Goal: Find specific page/section: Find specific page/section

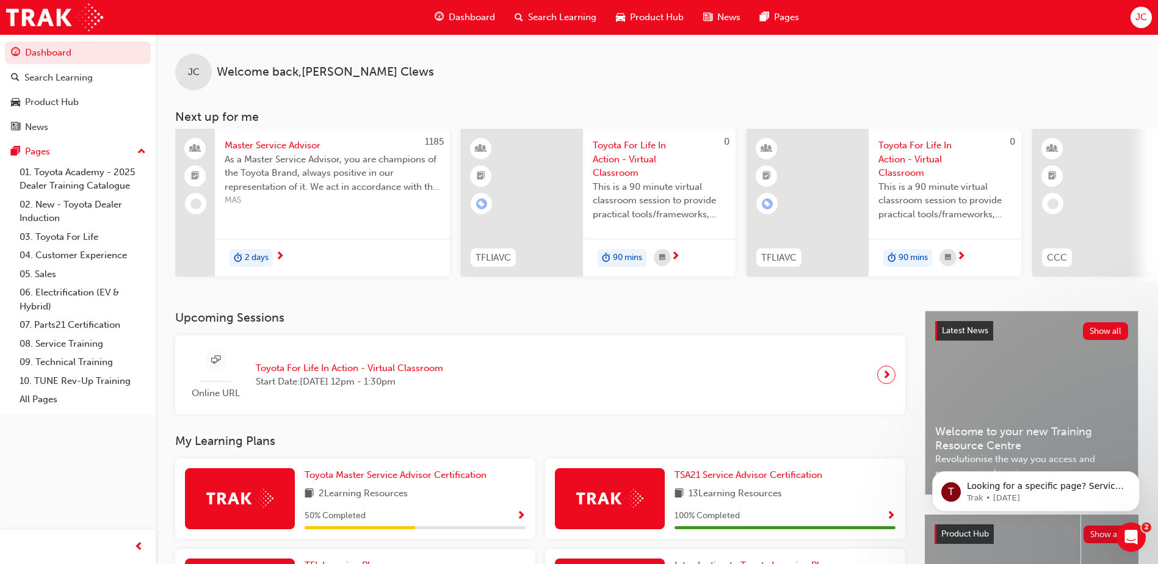
click at [648, 18] on span "Product Hub" at bounding box center [657, 17] width 54 height 14
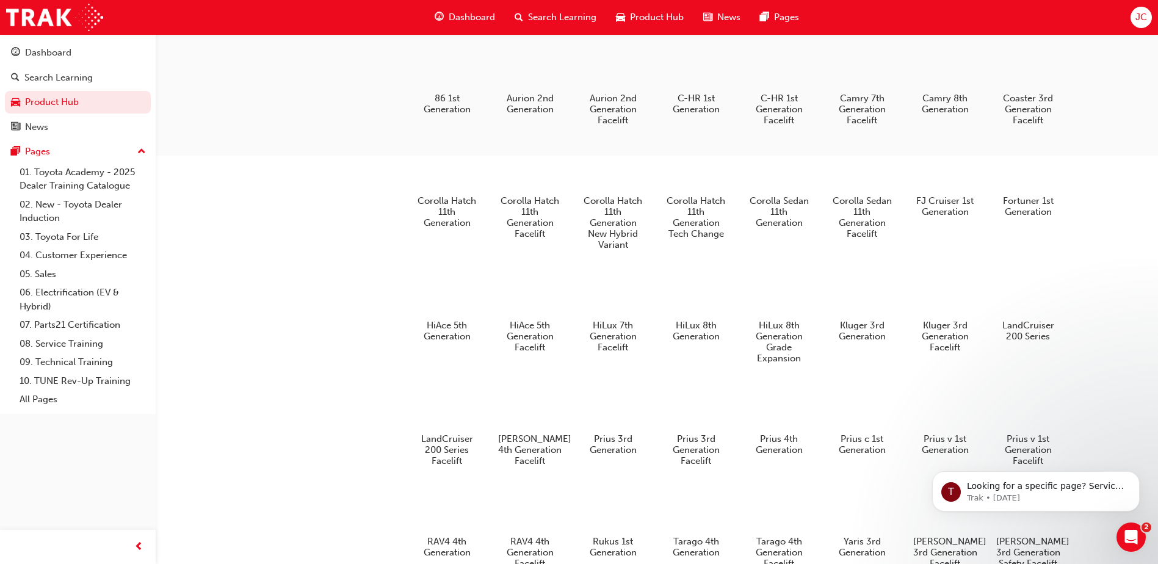
scroll to position [45, 0]
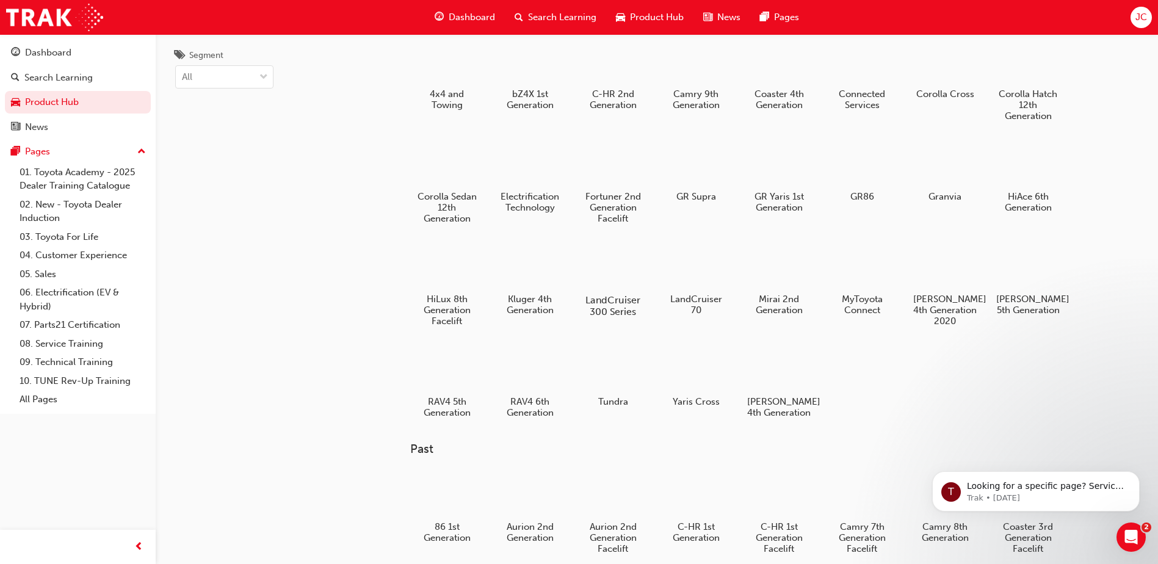
click at [607, 261] on div at bounding box center [613, 265] width 68 height 49
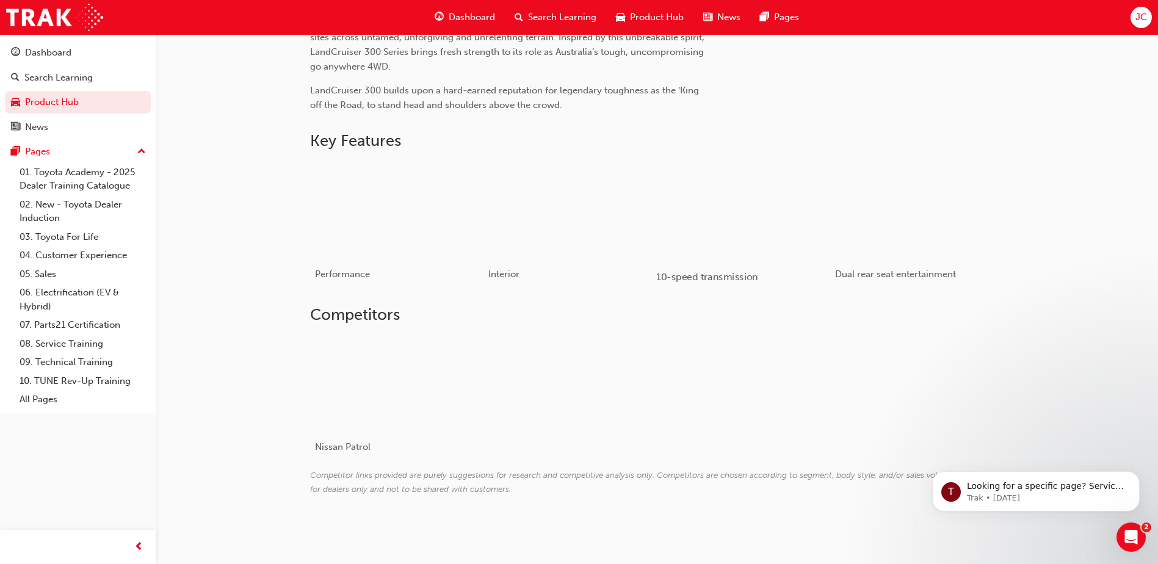
scroll to position [552, 0]
click at [414, 382] on div at bounding box center [382, 381] width 145 height 97
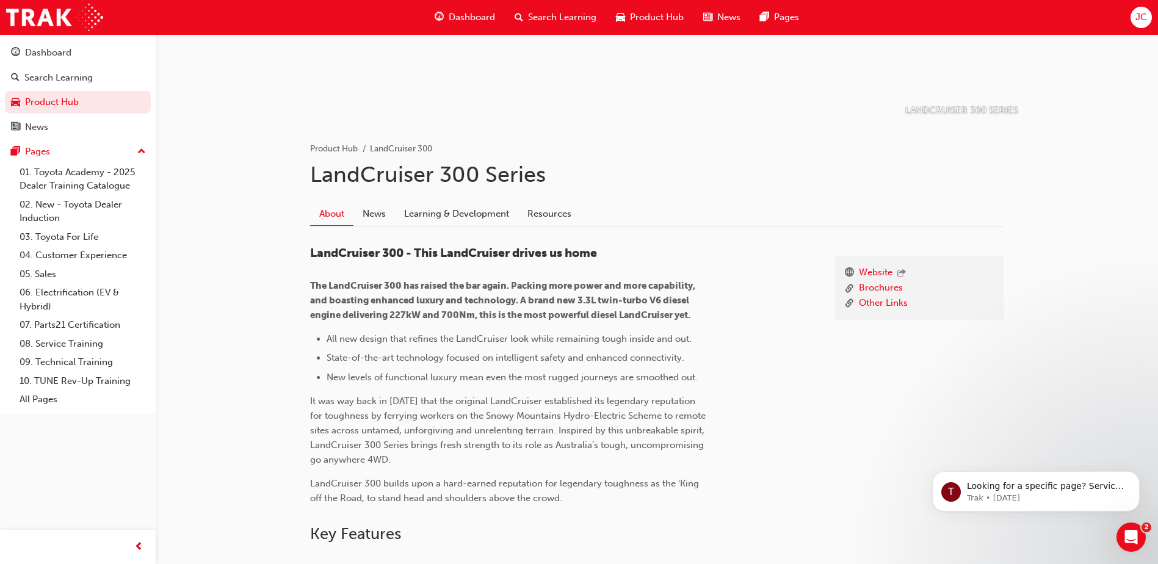
scroll to position [183, 0]
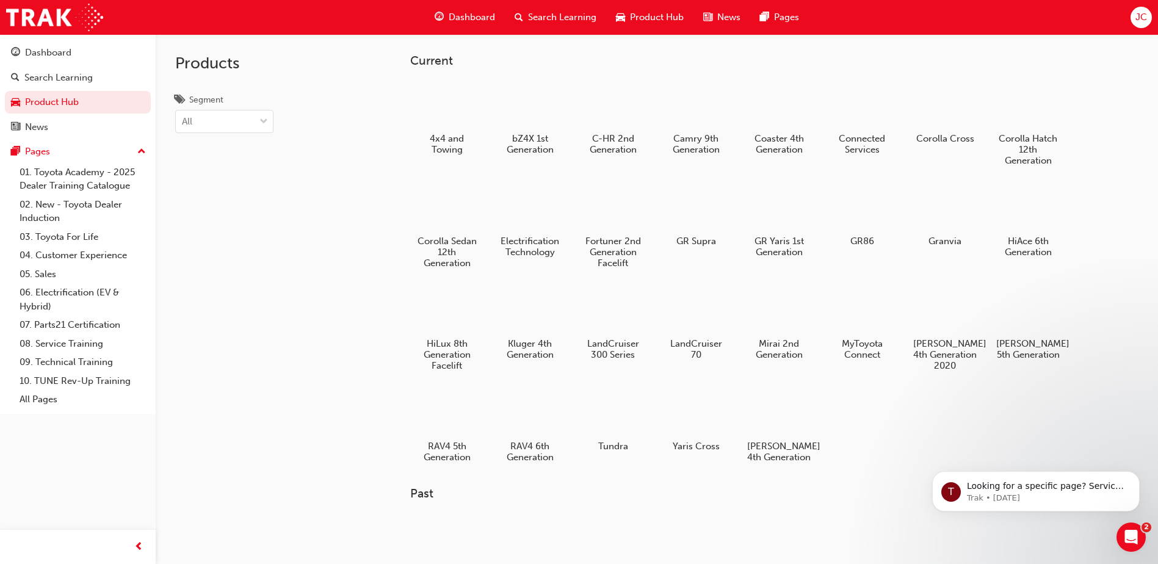
click at [523, 210] on div at bounding box center [530, 208] width 64 height 46
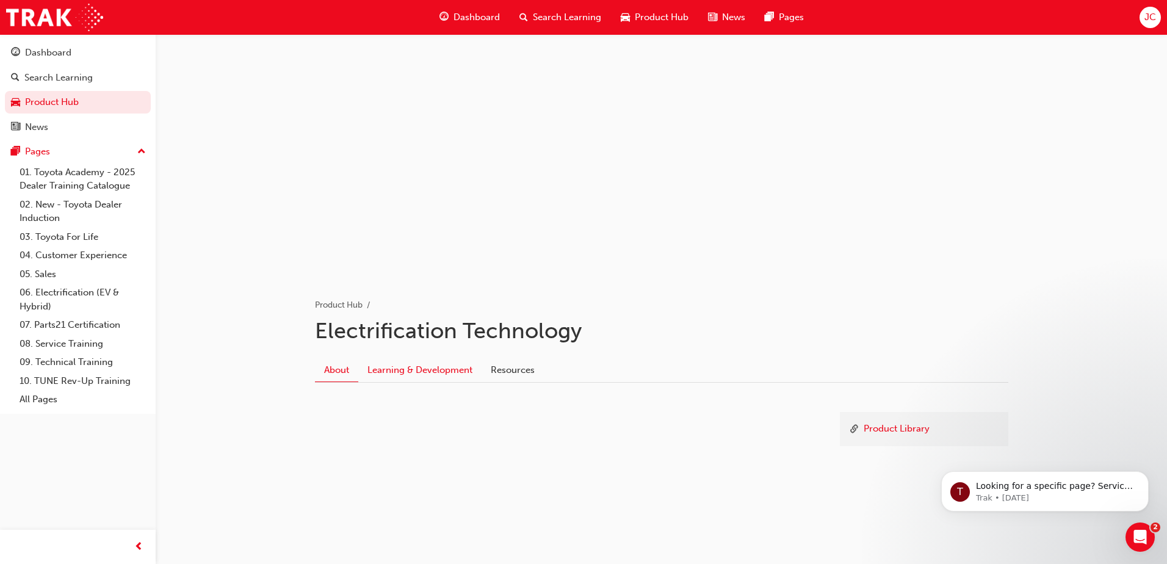
click at [422, 374] on link "Learning & Development" at bounding box center [419, 369] width 123 height 23
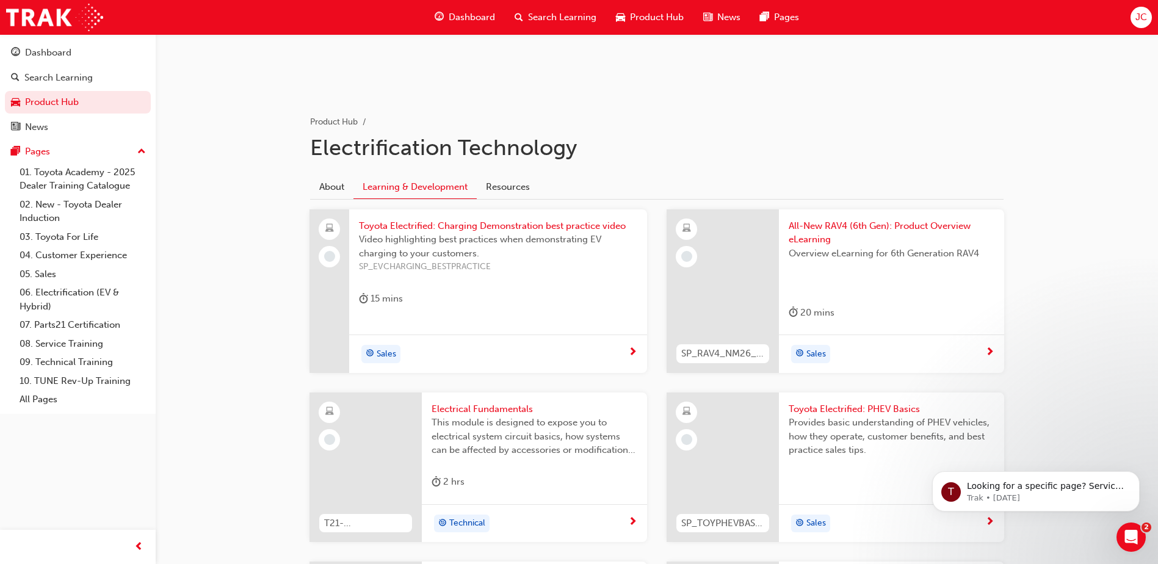
scroll to position [244, 0]
